Goal: Task Accomplishment & Management: Manage account settings

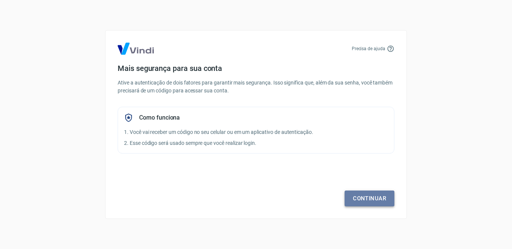
click at [374, 193] on link "Continuar" at bounding box center [370, 199] width 50 height 16
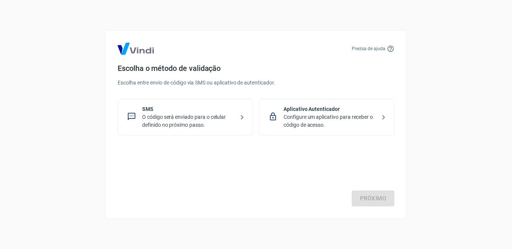
click at [184, 120] on p "O código será enviado para o celular definido no próximo passo." at bounding box center [188, 121] width 92 height 16
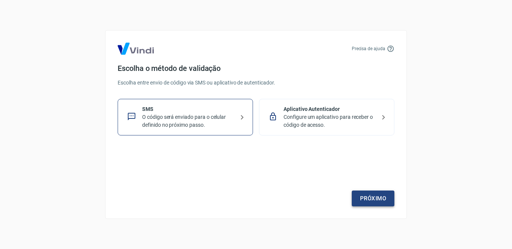
click at [361, 196] on link "Próximo" at bounding box center [373, 199] width 43 height 16
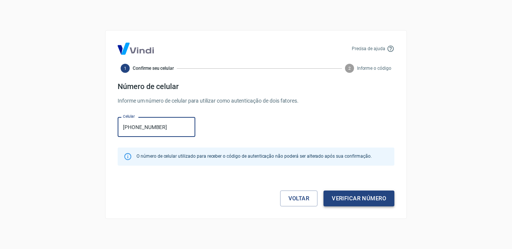
type input "[PHONE_NUMBER]"
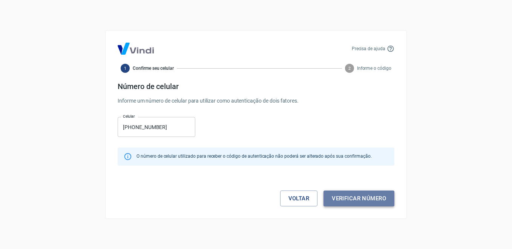
click at [344, 194] on button "Verificar número" at bounding box center [359, 199] width 71 height 16
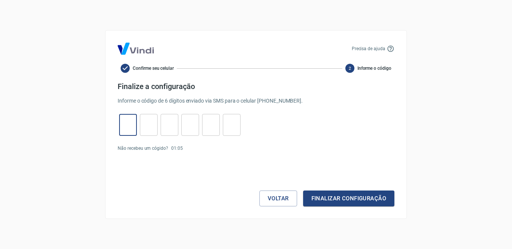
click at [127, 120] on input "tel" at bounding box center [128, 125] width 18 height 16
type input "5"
type input "9"
type input "1"
type input "9"
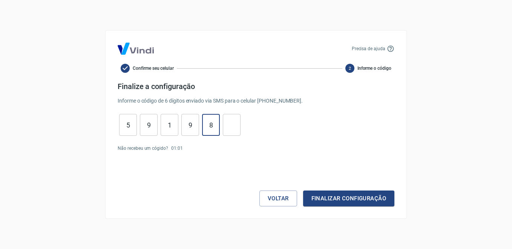
type input "8"
type input "9"
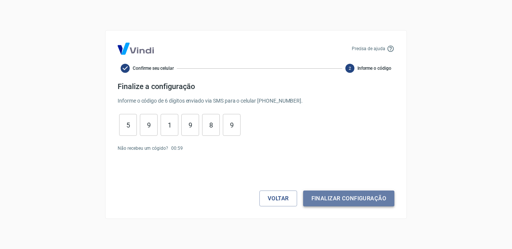
click at [366, 200] on button "Finalizar configuração" at bounding box center [348, 199] width 91 height 16
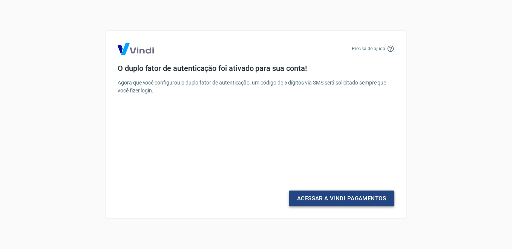
click at [340, 198] on link "Acessar a Vindi Pagamentos" at bounding box center [342, 199] width 106 height 16
